Goal: Task Accomplishment & Management: Use online tool/utility

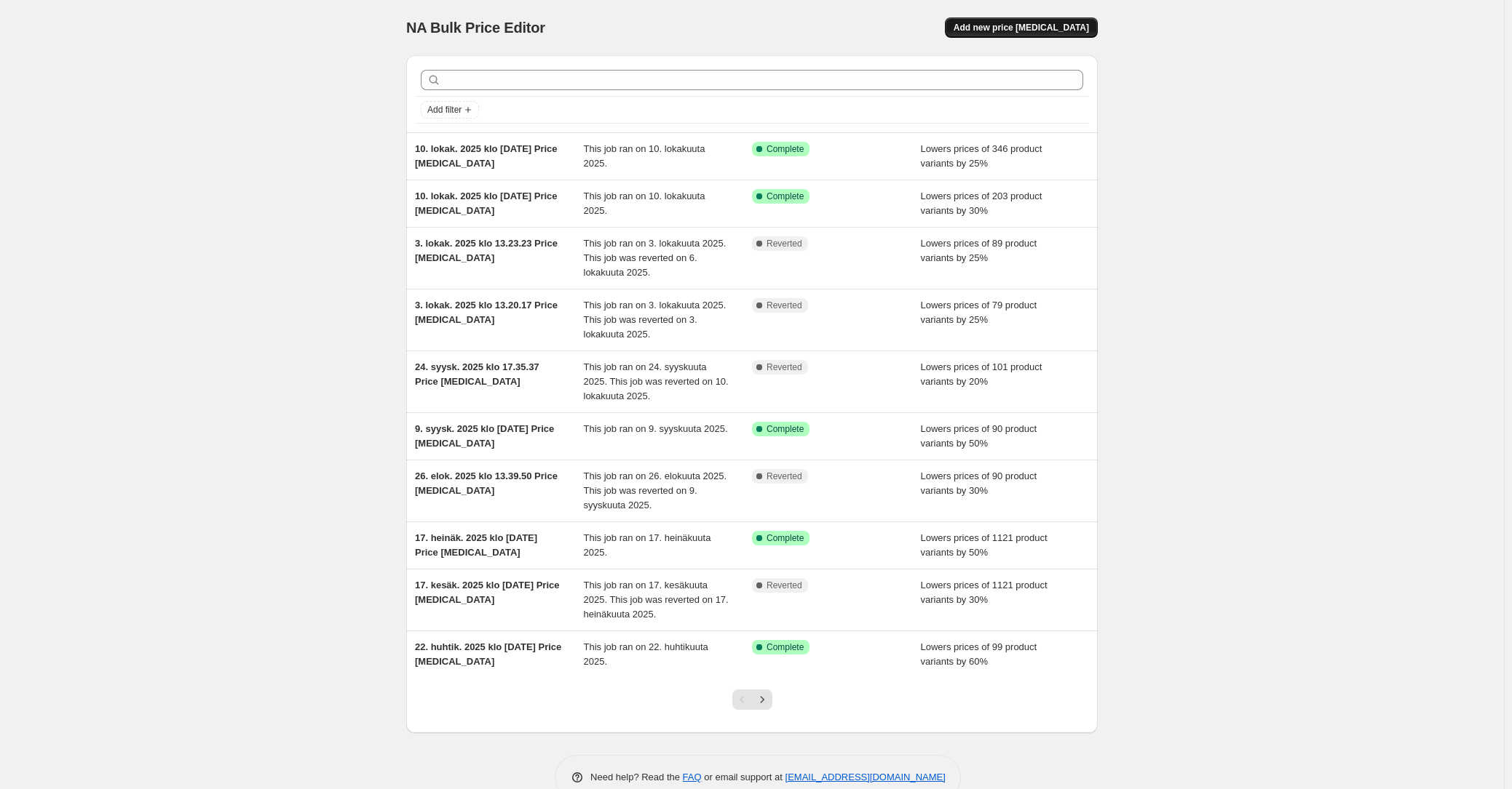
click at [1015, 27] on span "Add new price [MEDICAL_DATA]" at bounding box center [1021, 27] width 135 height 12
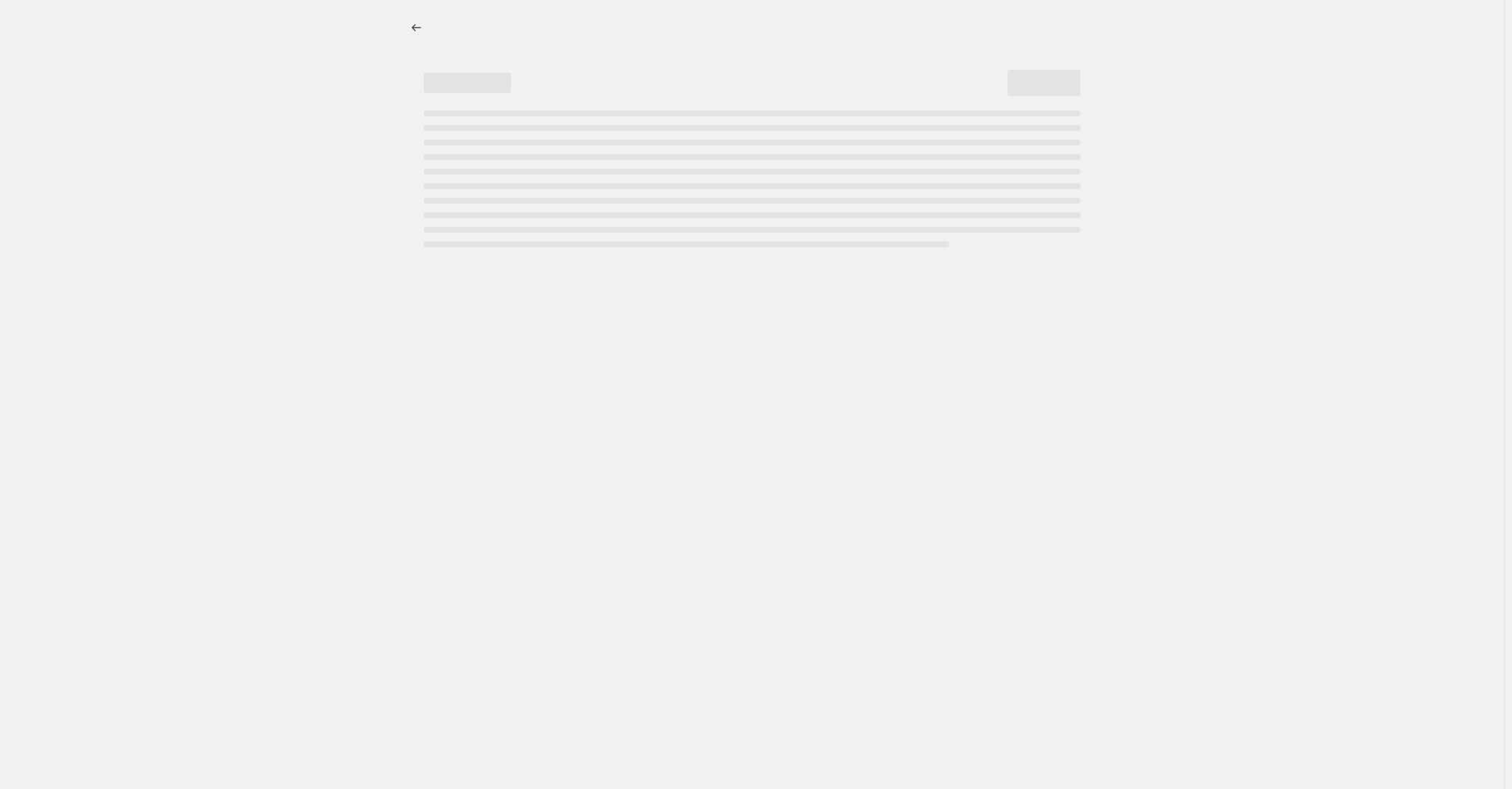
select select "percentage"
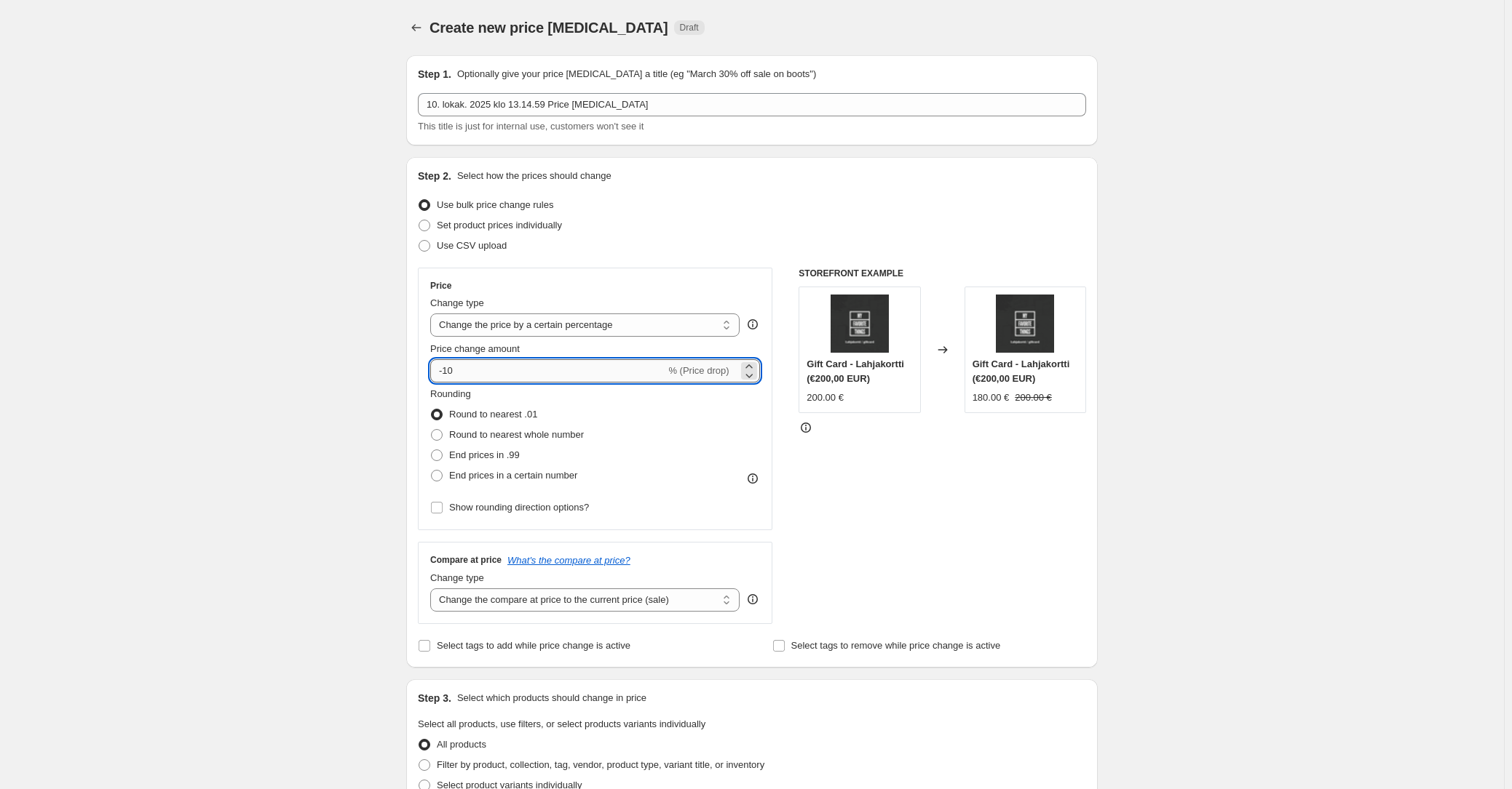
click at [511, 368] on input "-10" at bounding box center [548, 371] width 235 height 23
type input "-1"
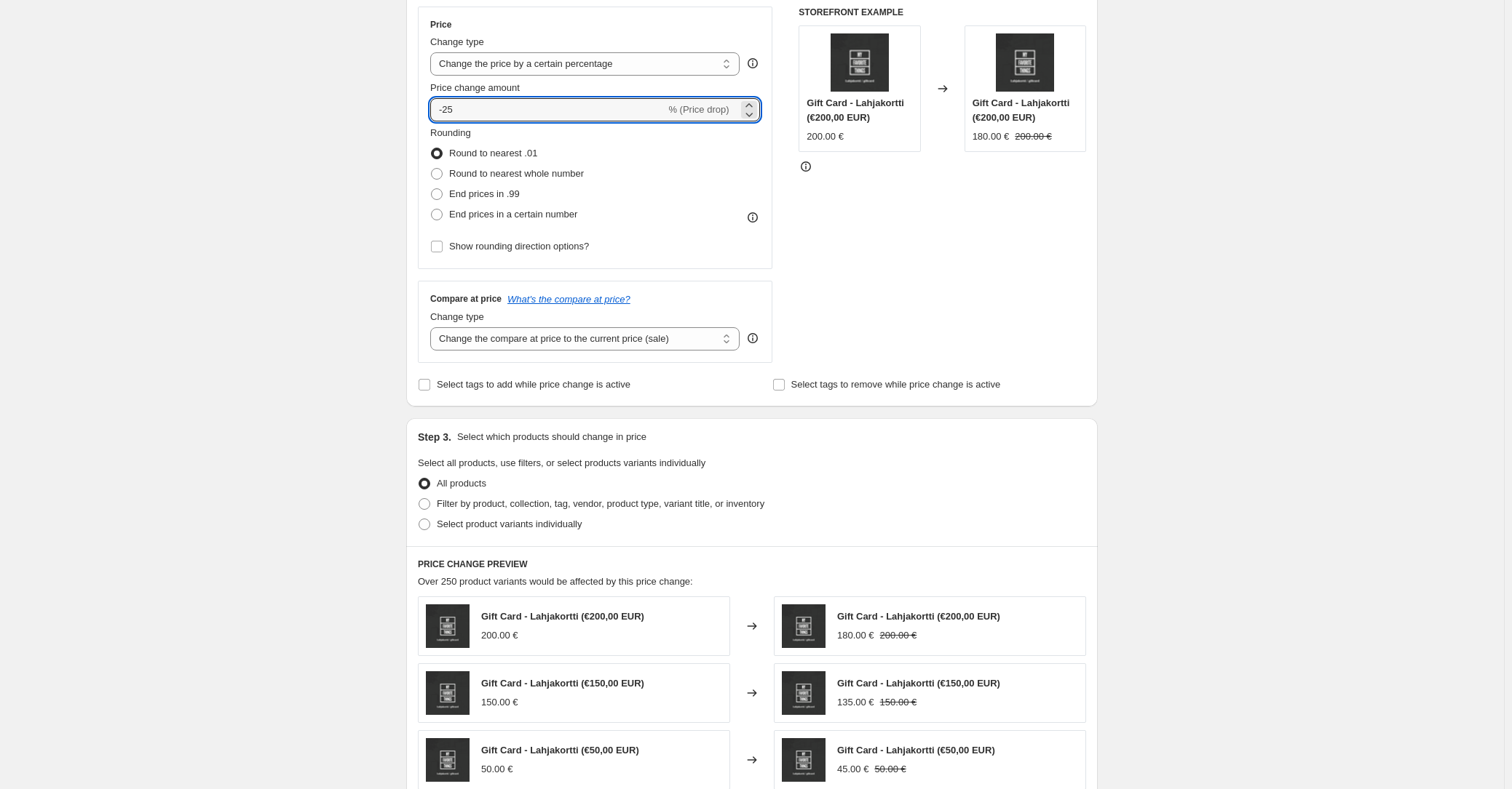
scroll to position [301, 0]
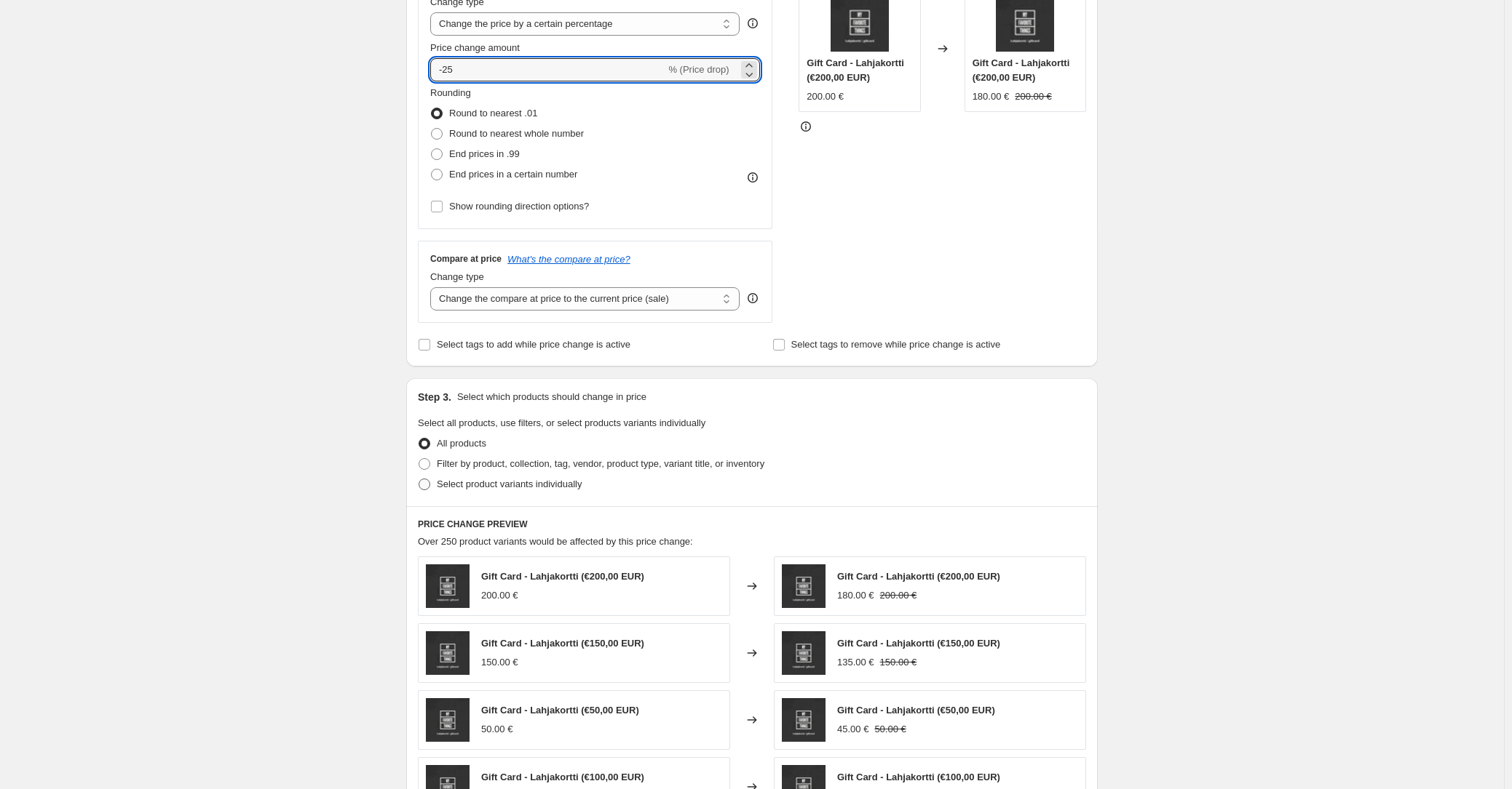
type input "-25"
click at [430, 484] on span at bounding box center [424, 484] width 12 height 12
click at [419, 479] on input "Select product variants individually" at bounding box center [419, 478] width 1 height 1
radio input "true"
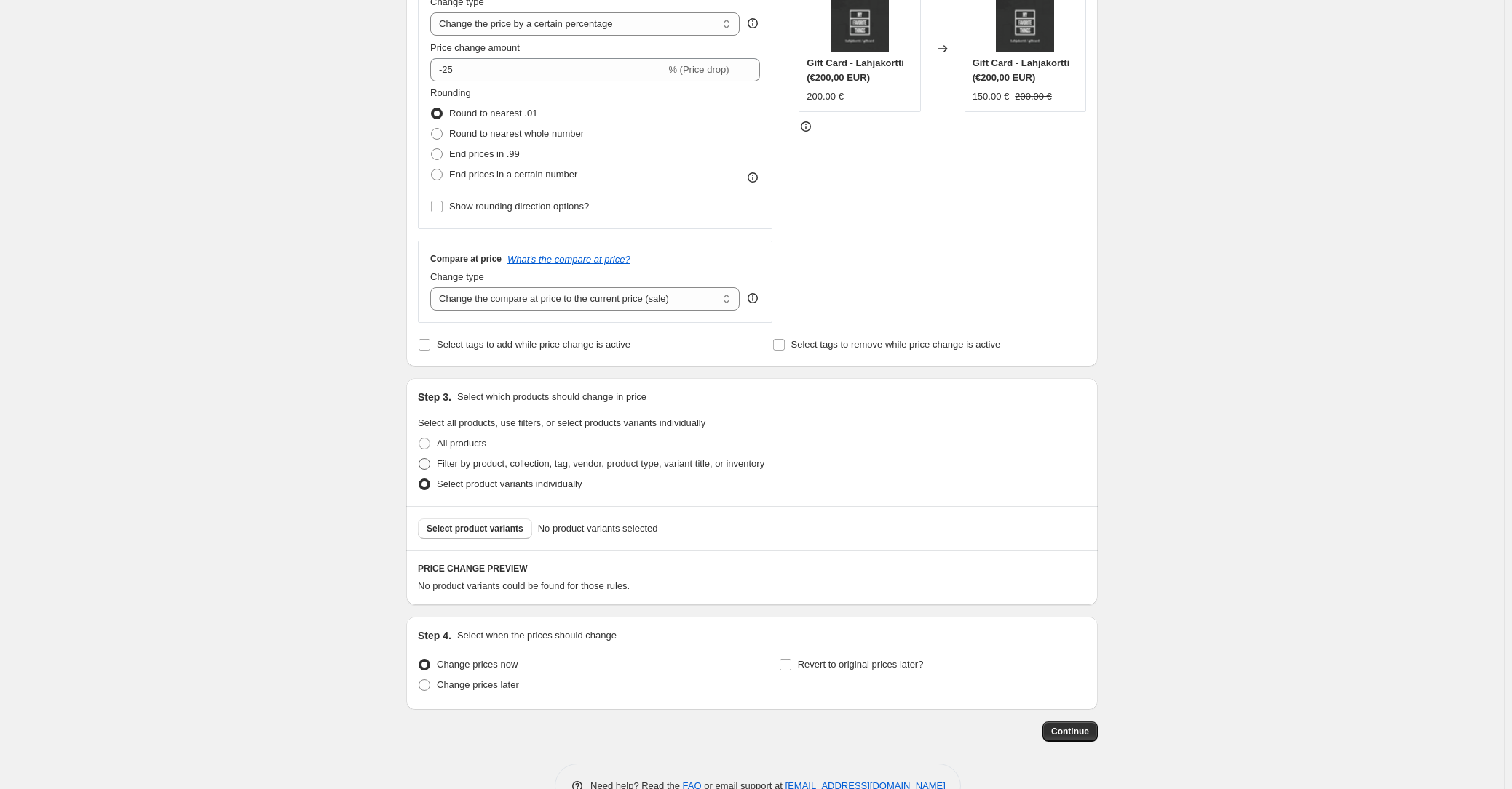
click at [430, 458] on span at bounding box center [424, 464] width 12 height 12
click at [419, 458] on input "Filter by product, collection, tag, vendor, product type, variant title, or inv…" at bounding box center [419, 458] width 1 height 1
radio input "true"
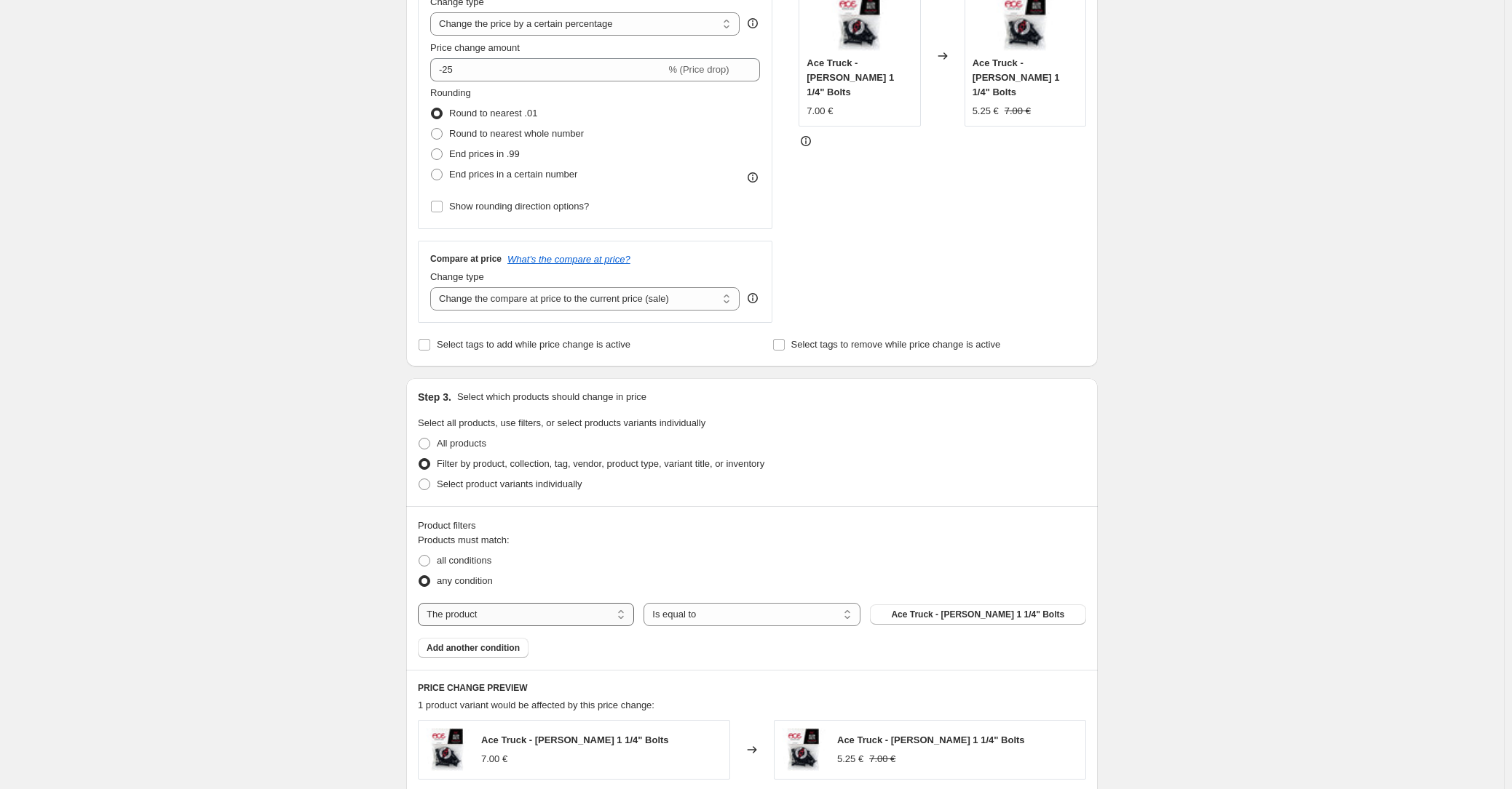
click at [533, 607] on select "The product The product's collection The product's tag The product's vendor The…" at bounding box center [526, 614] width 216 height 23
select select "collection"
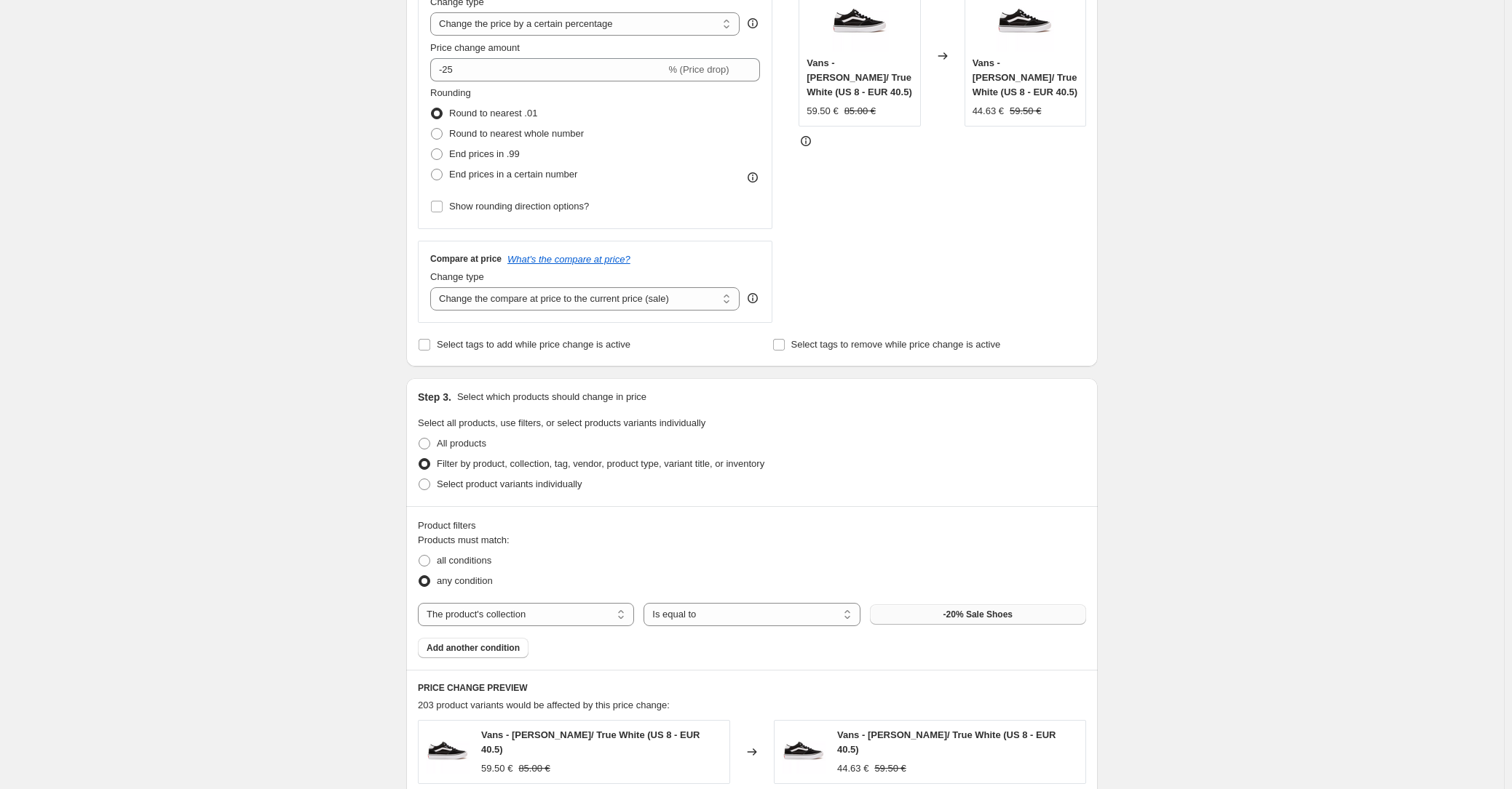
click at [1004, 614] on span "-20% Sale Shoes" at bounding box center [978, 615] width 69 height 12
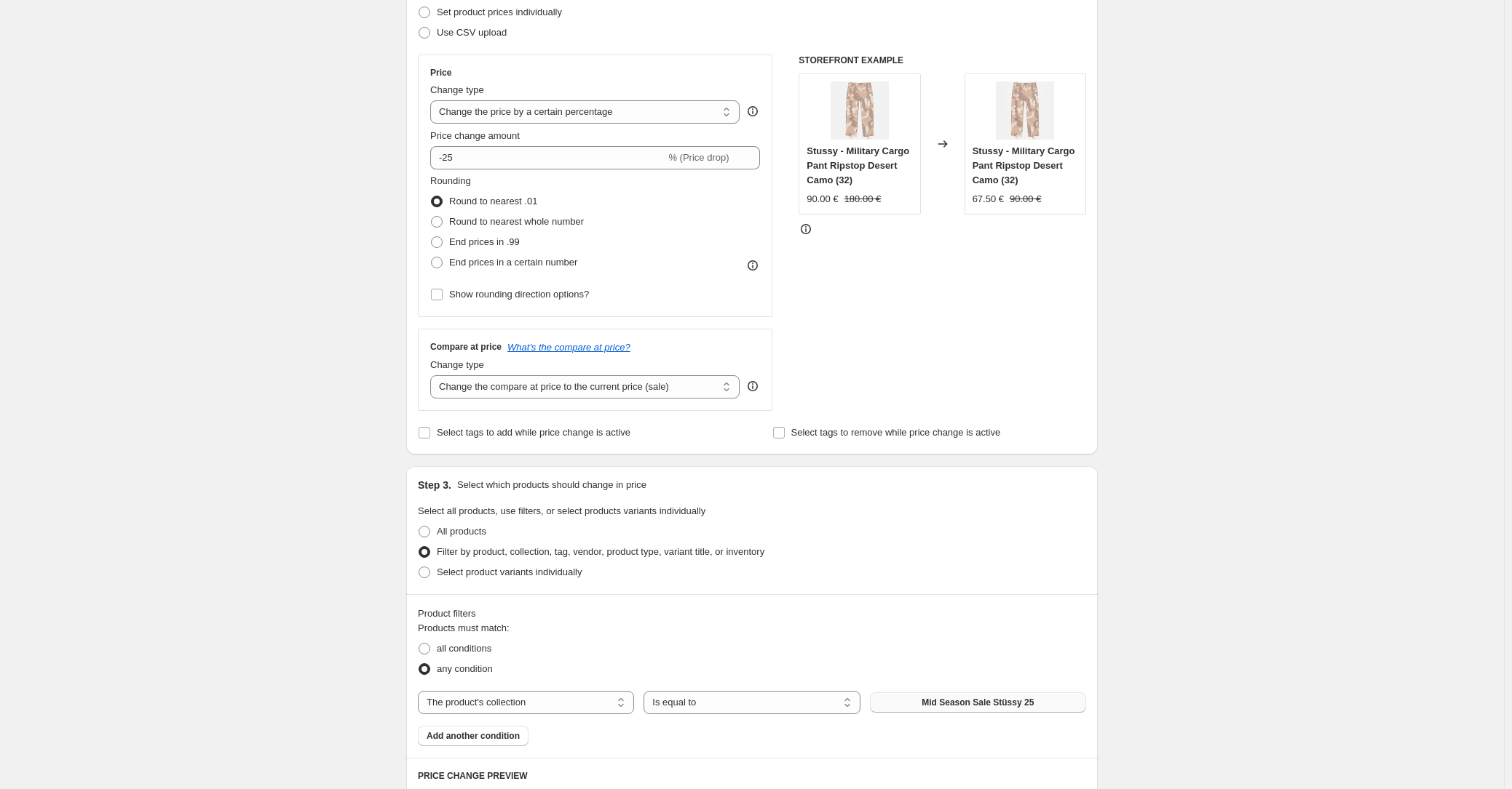
scroll to position [191, 0]
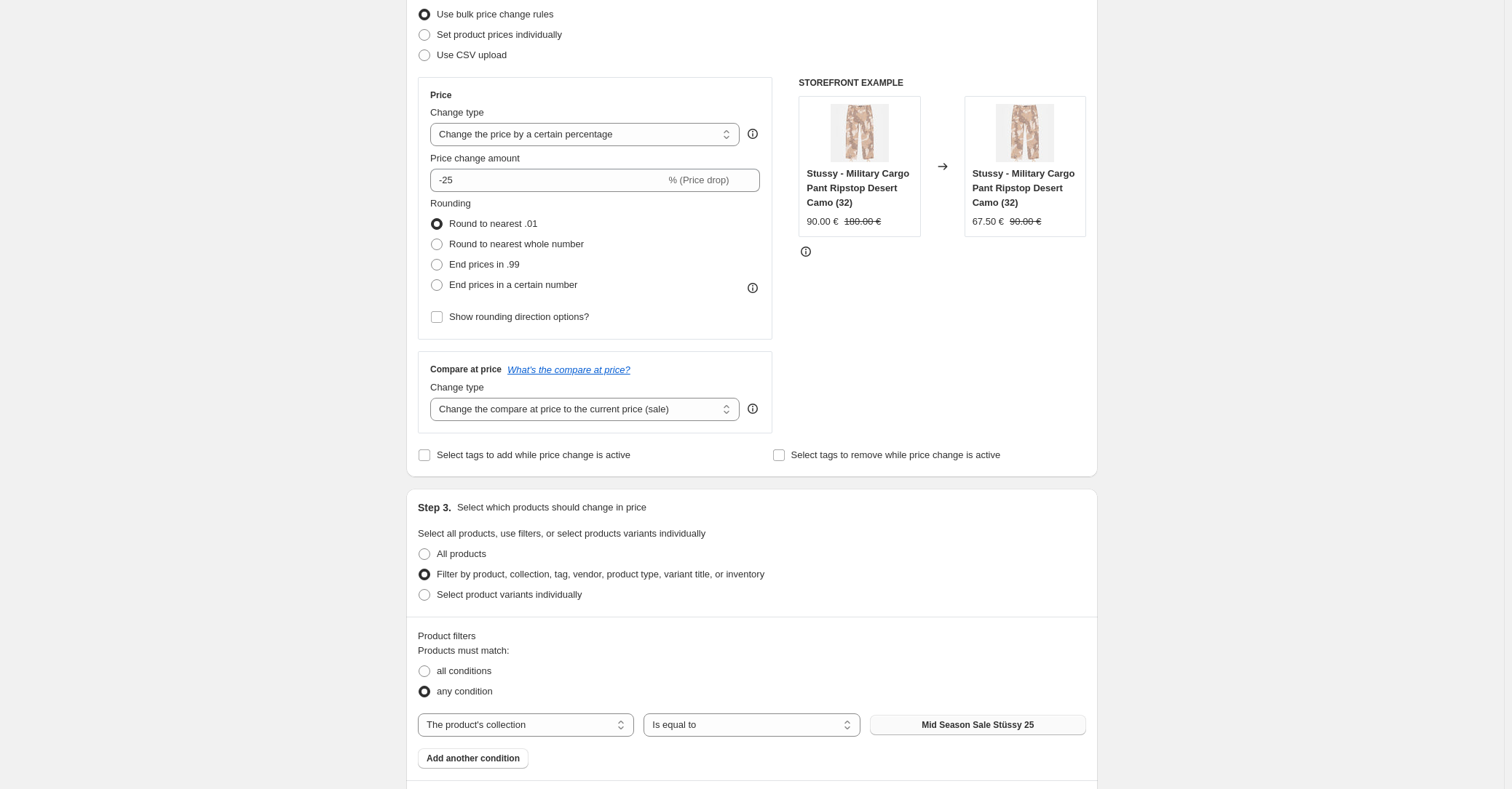
click at [199, 13] on div "Create new price change job. This page is ready Create new price change job Dra…" at bounding box center [752, 625] width 1504 height 1631
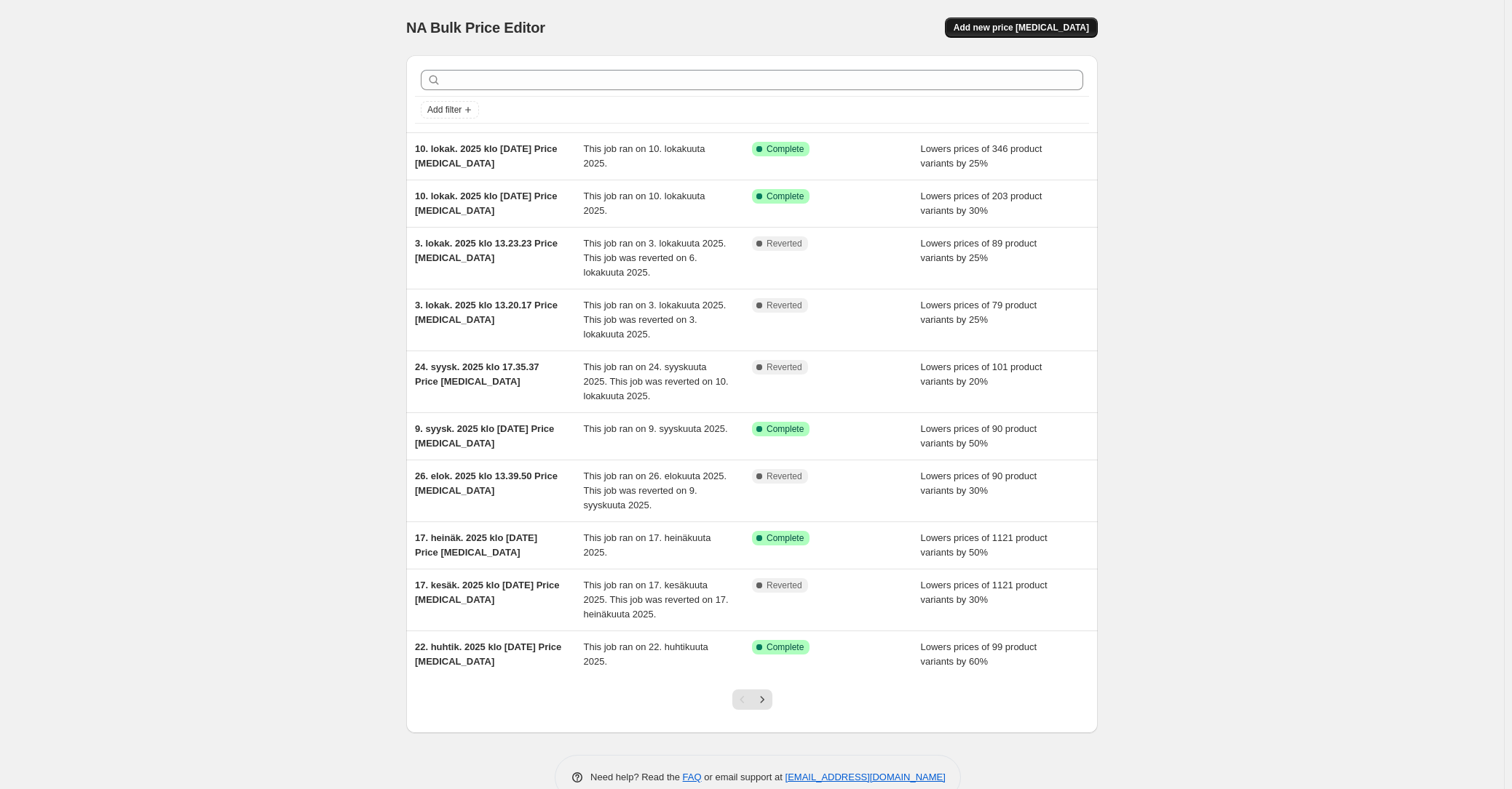
click at [1082, 19] on button "Add new price [MEDICAL_DATA]" at bounding box center [1021, 27] width 153 height 20
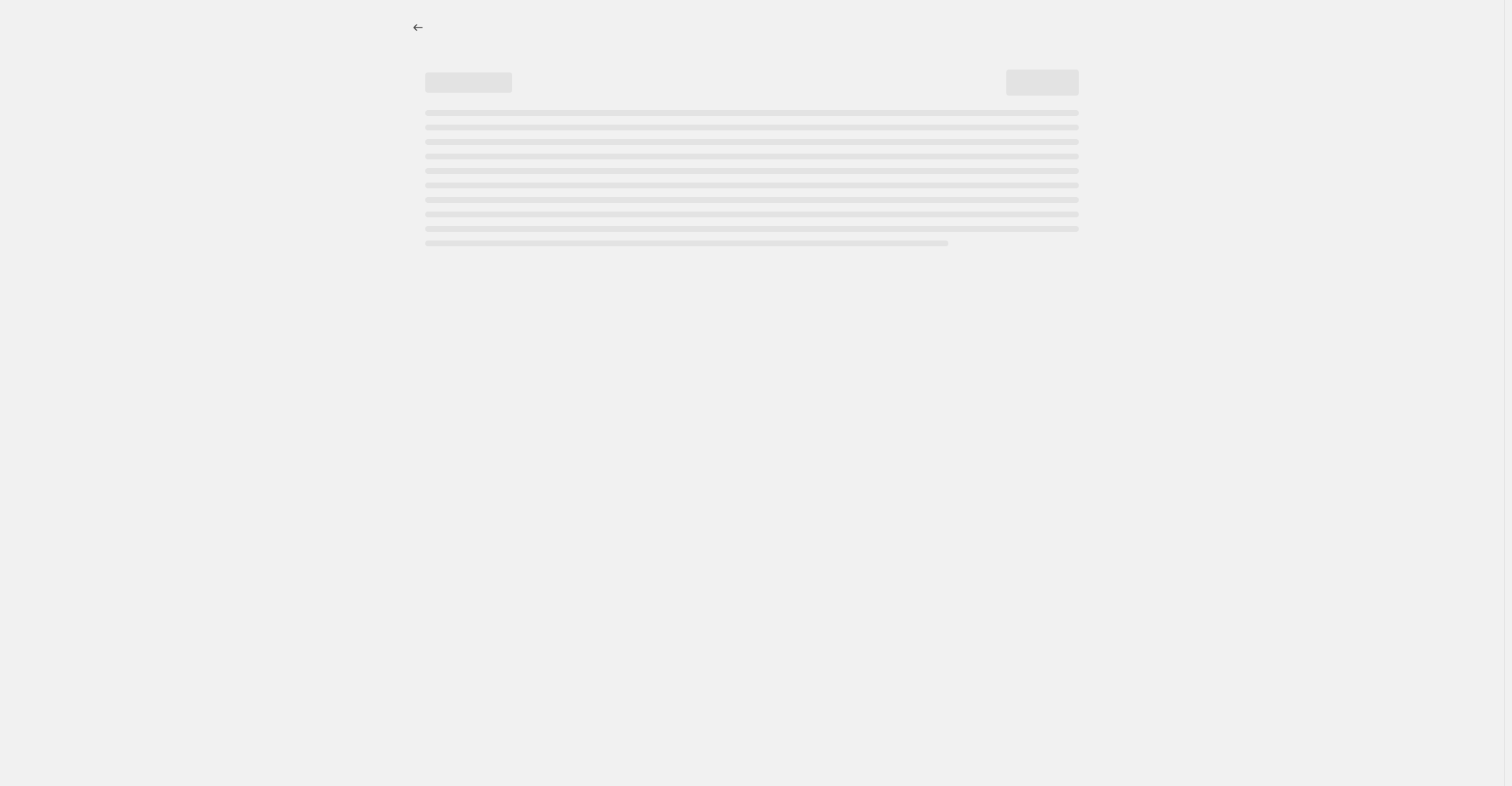
select select "percentage"
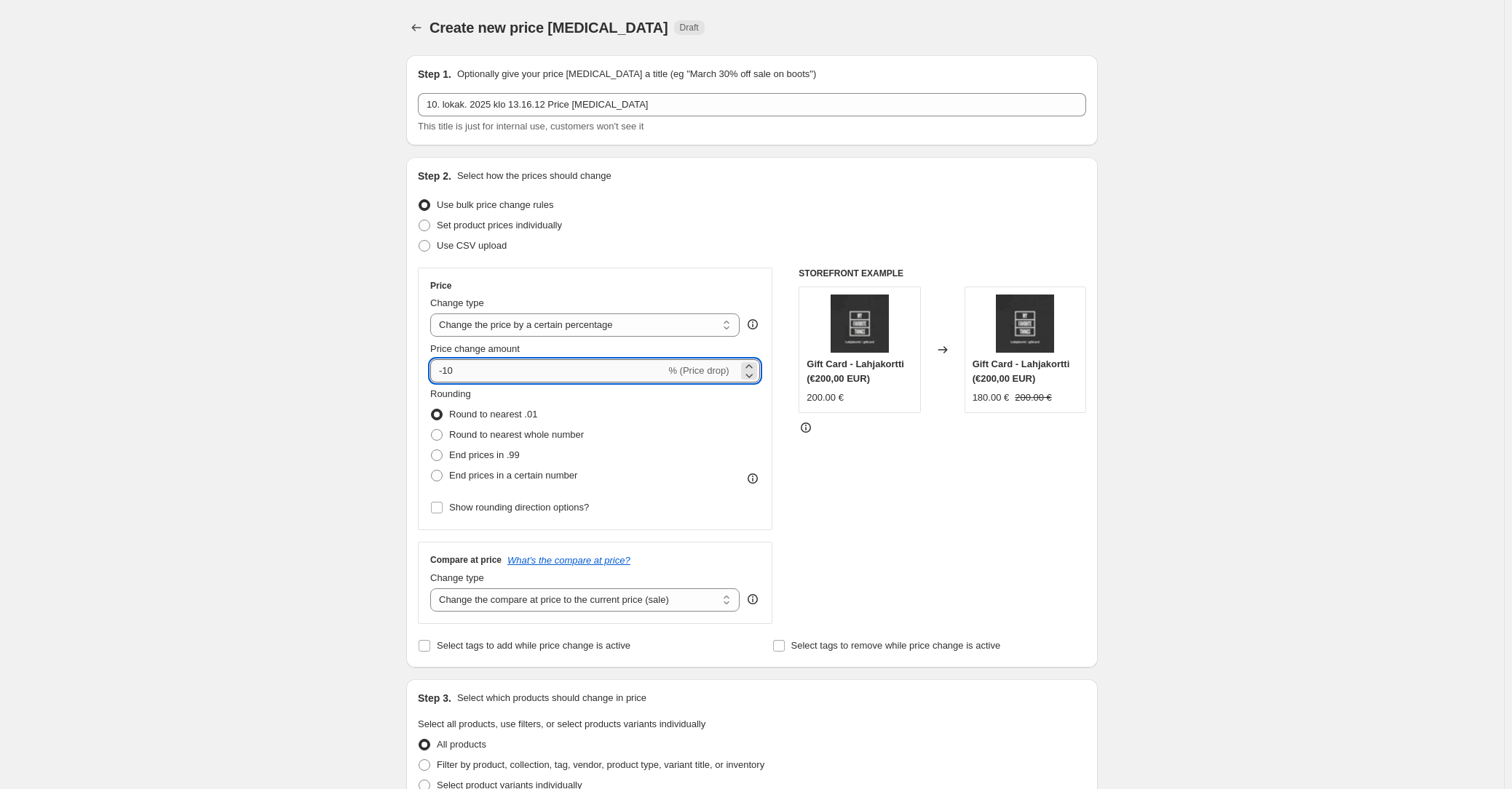
click at [517, 363] on input "-10" at bounding box center [548, 371] width 235 height 23
click at [517, 364] on input "-10" at bounding box center [548, 371] width 235 height 23
type input "-1"
type input "-25"
click at [1255, 244] on div "Create new price [MEDICAL_DATA]. This page is ready Create new price [MEDICAL_D…" at bounding box center [752, 727] width 1504 height 1454
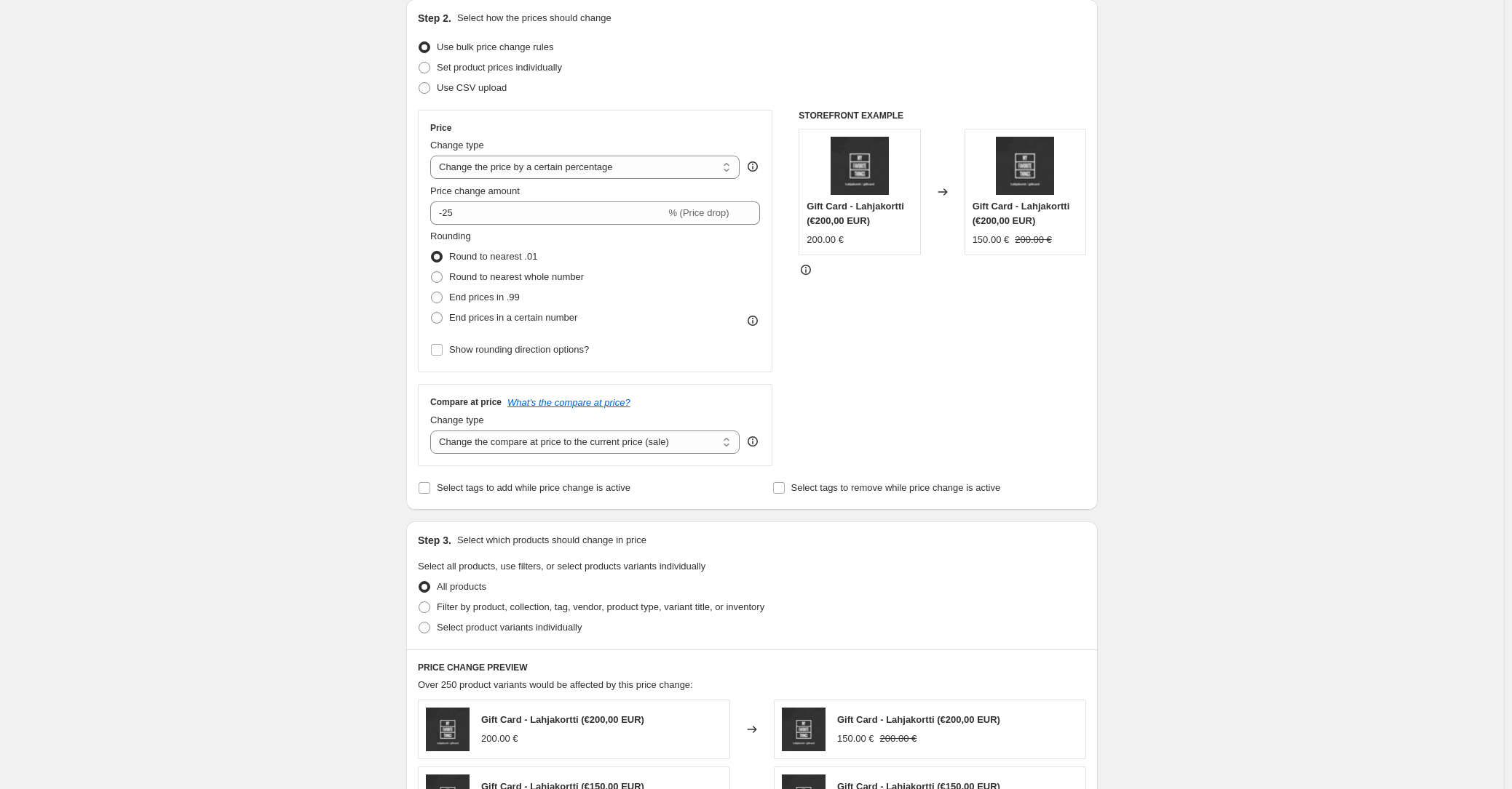
scroll to position [207, 0]
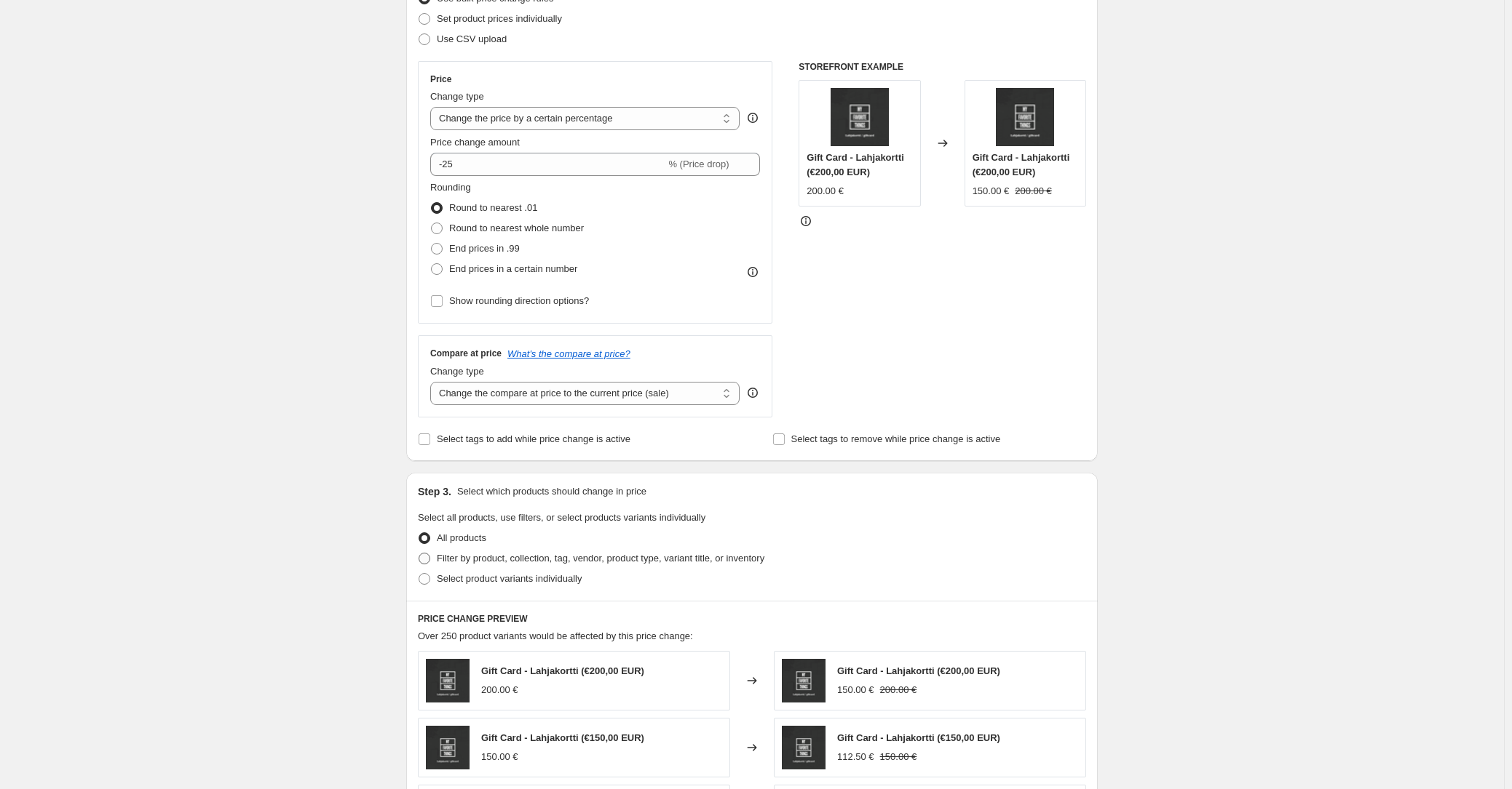
click at [474, 560] on span "Filter by product, collection, tag, vendor, product type, variant title, or inv…" at bounding box center [600, 558] width 328 height 11
click at [419, 553] on input "Filter by product, collection, tag, vendor, product type, variant title, or inv…" at bounding box center [419, 553] width 1 height 1
radio input "true"
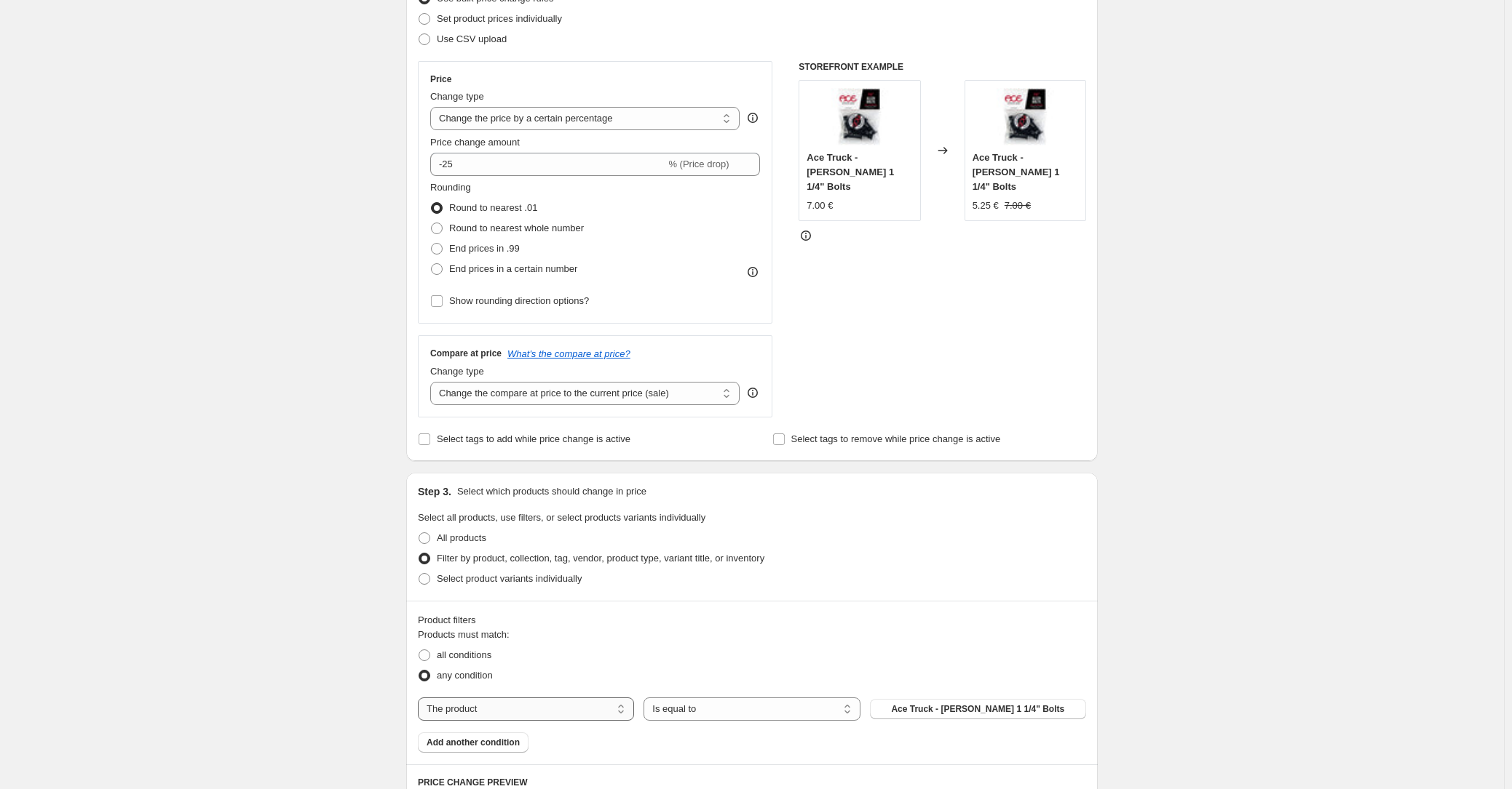
click at [545, 714] on select "The product The product's collection The product's tag The product's vendor The…" at bounding box center [526, 709] width 216 height 23
select select "collection"
click at [987, 709] on span "-20% Sale Shoes" at bounding box center [978, 710] width 69 height 12
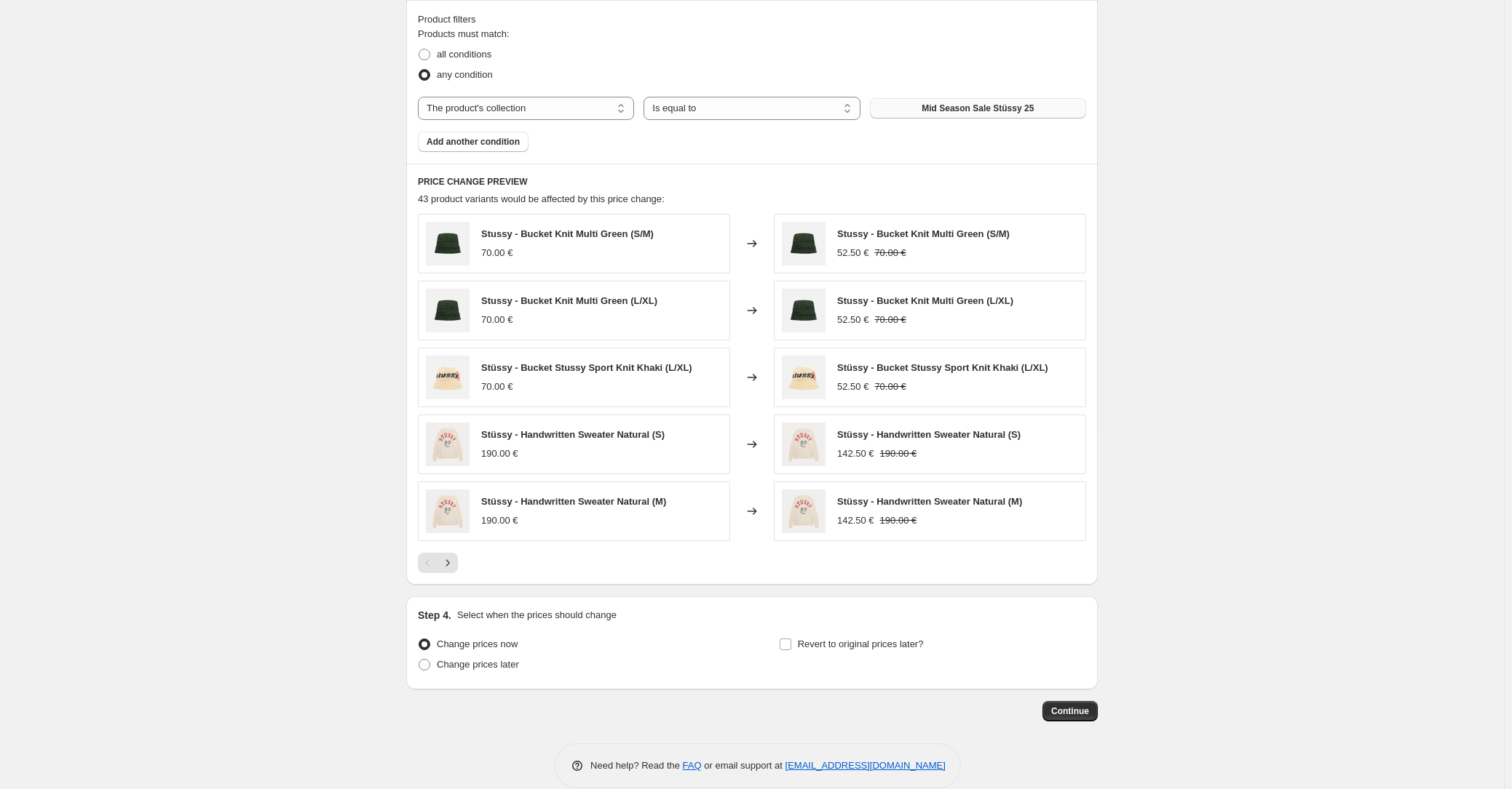
scroll to position [810, 0]
click at [1064, 714] on button "Continue" at bounding box center [1070, 709] width 55 height 20
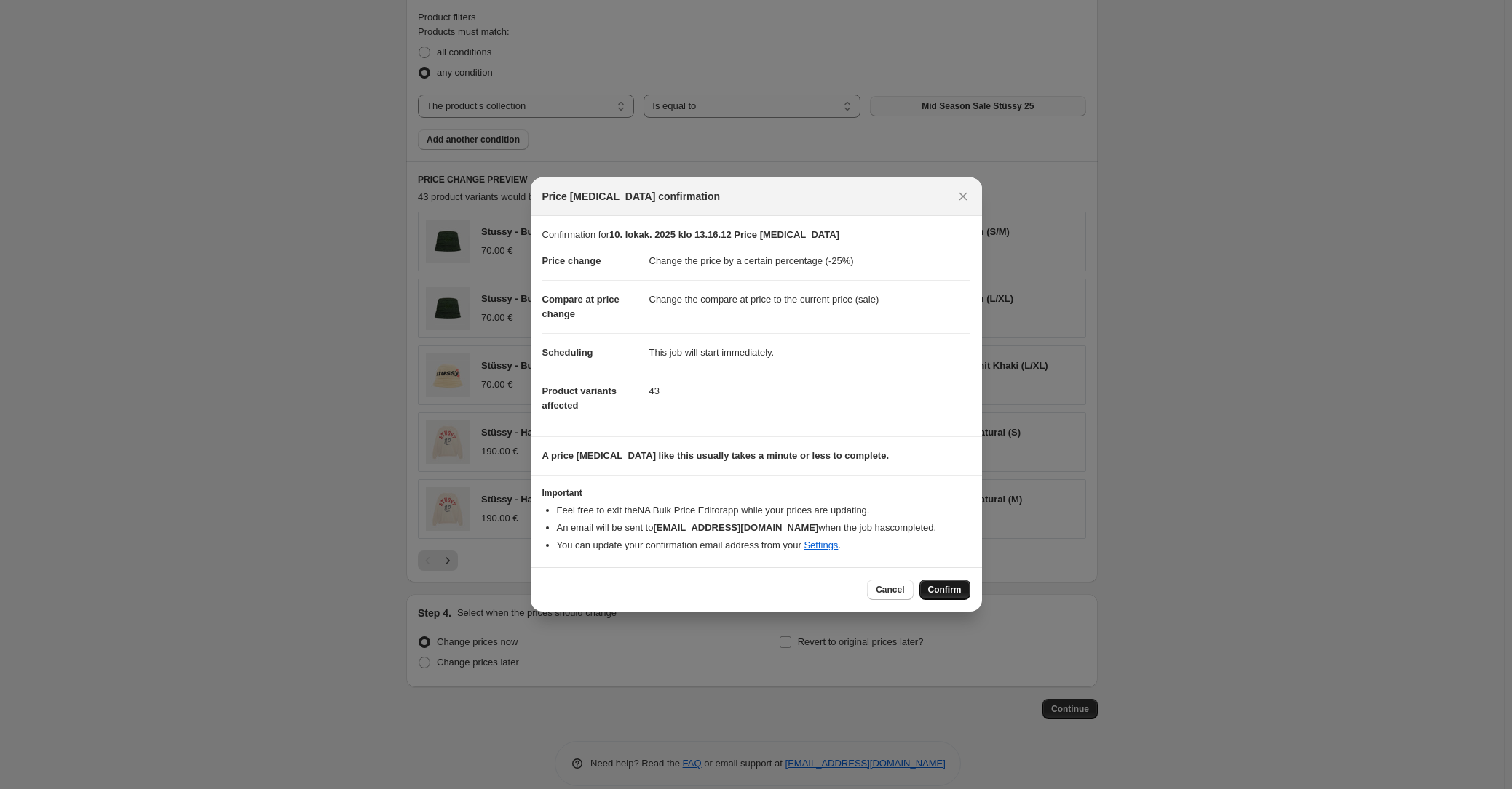
click at [944, 591] on span "Confirm" at bounding box center [944, 590] width 33 height 12
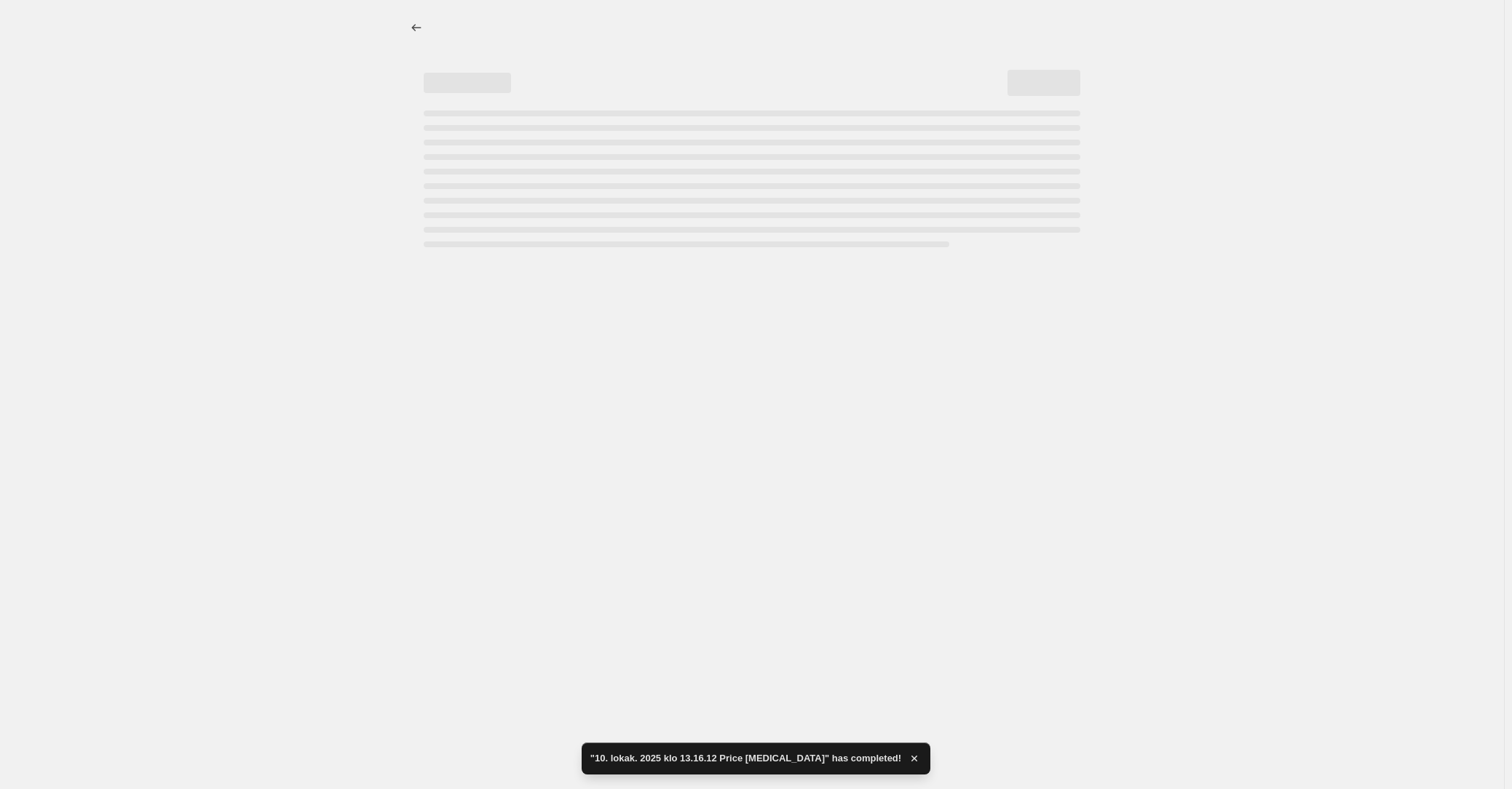
select select "percentage"
select select "collection"
